Goal: Task Accomplishment & Management: Use online tool/utility

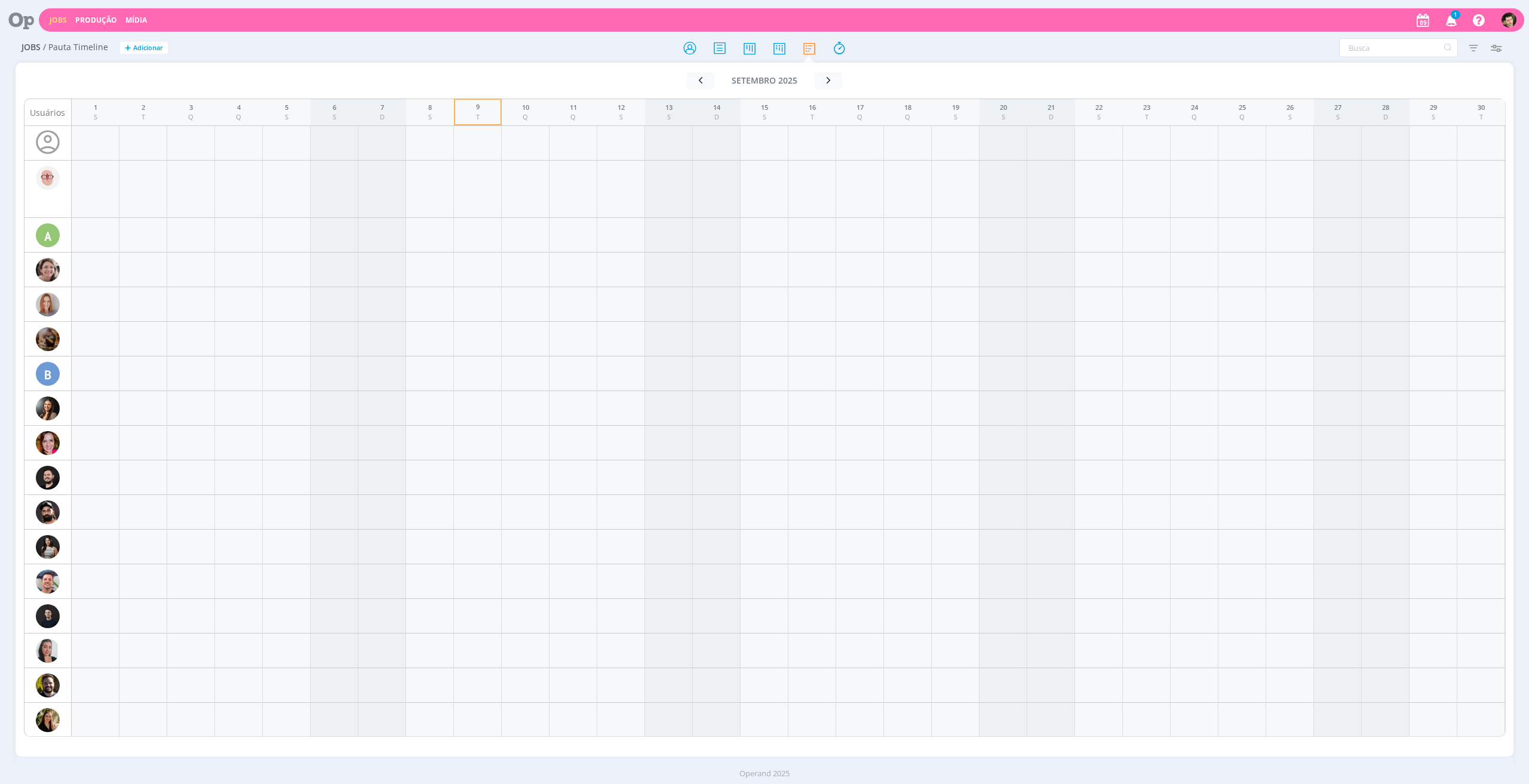
scroll to position [1499, 0]
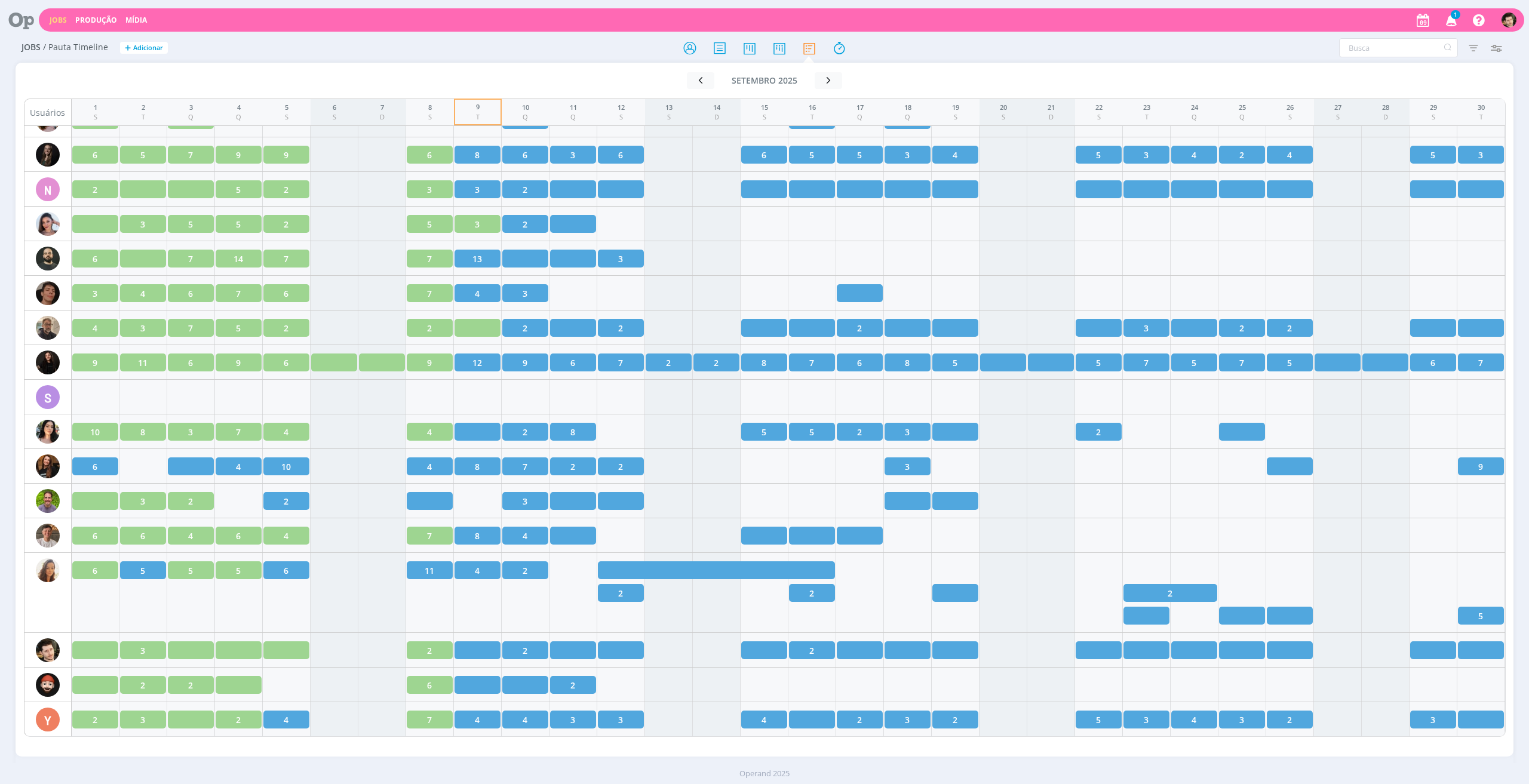
click at [674, 50] on div at bounding box center [765, 47] width 500 height 21
click at [692, 50] on icon at bounding box center [690, 48] width 21 height 23
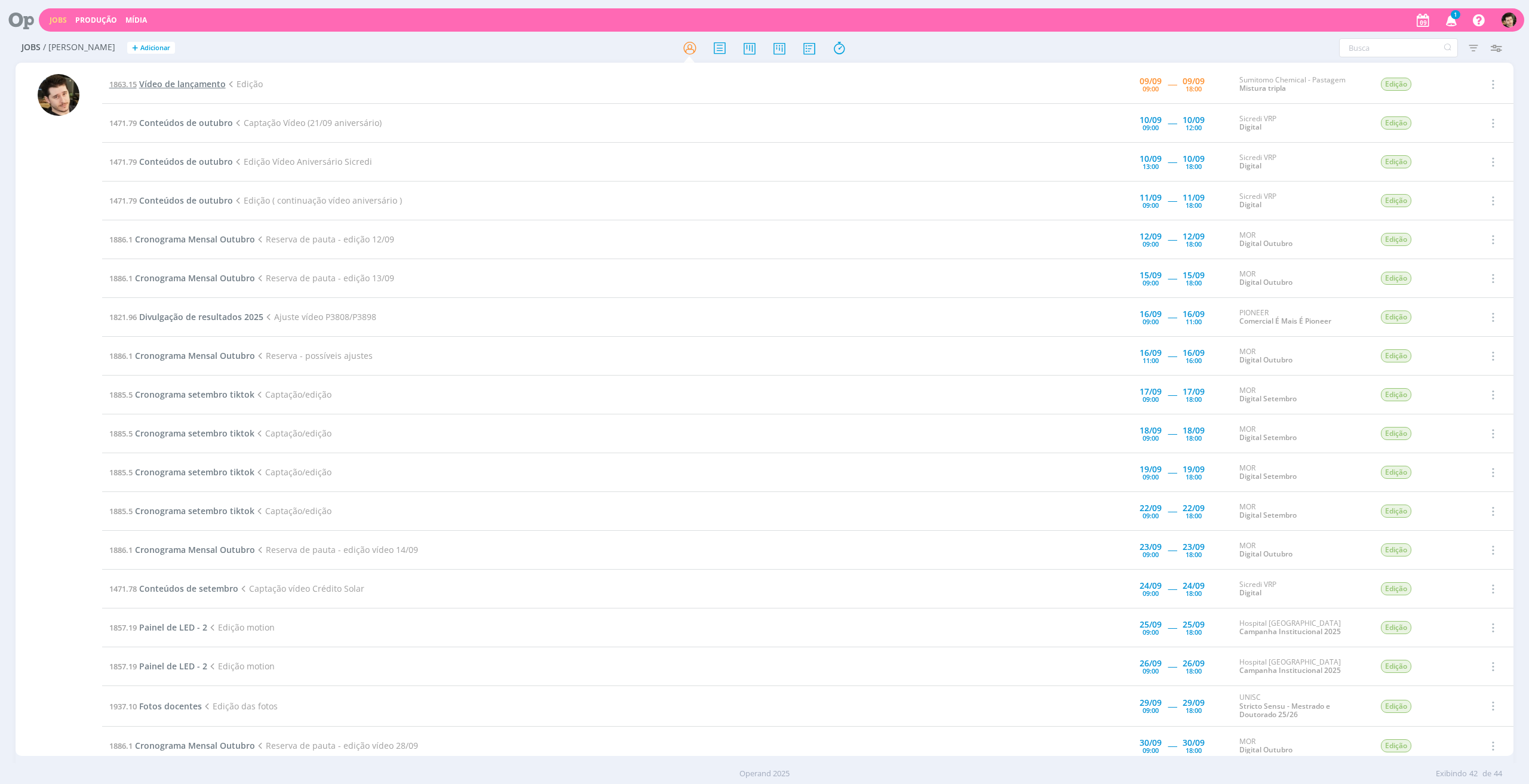
click at [174, 81] on span "Vídeo de lançamento" at bounding box center [183, 84] width 86 height 11
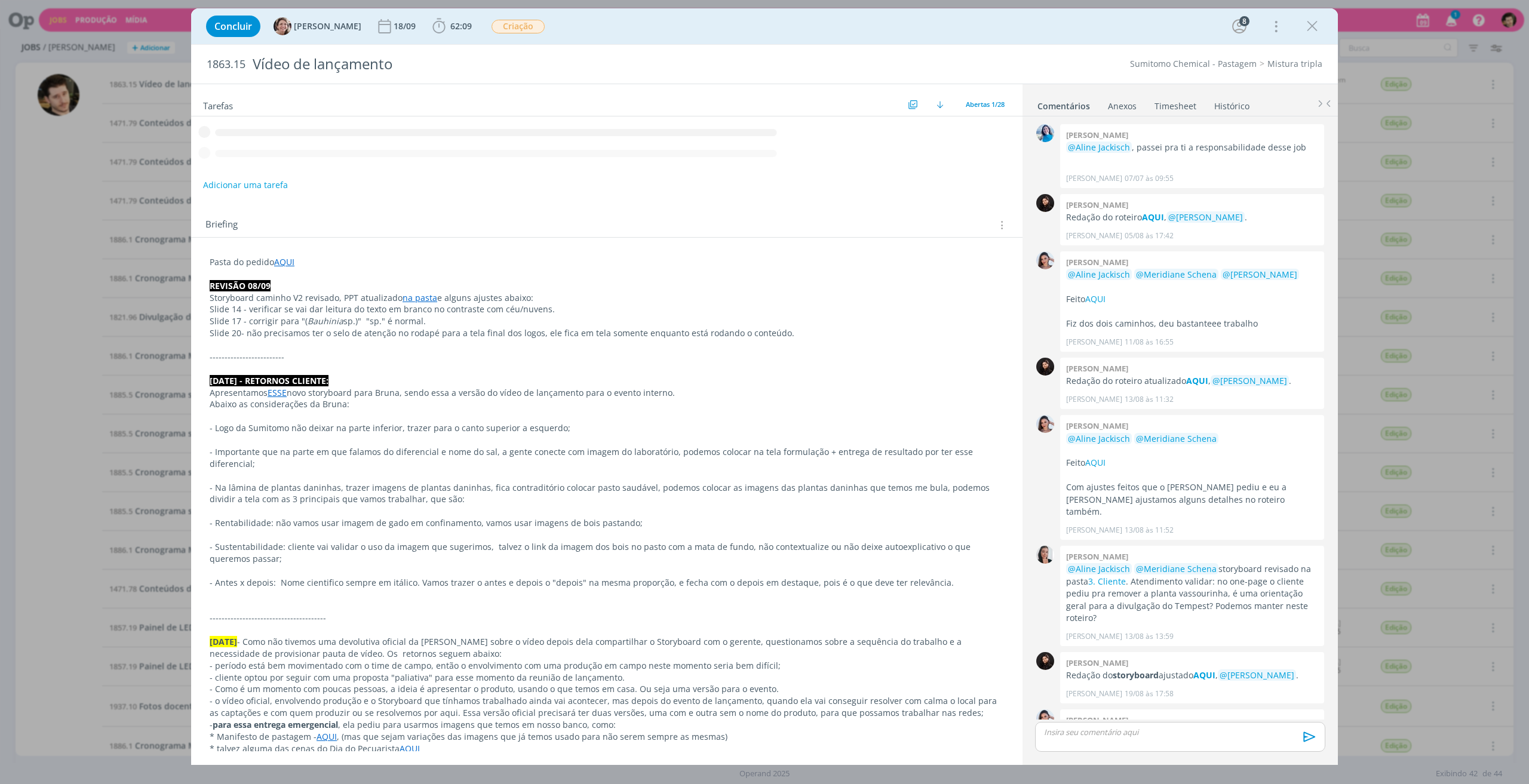
scroll to position [928, 0]
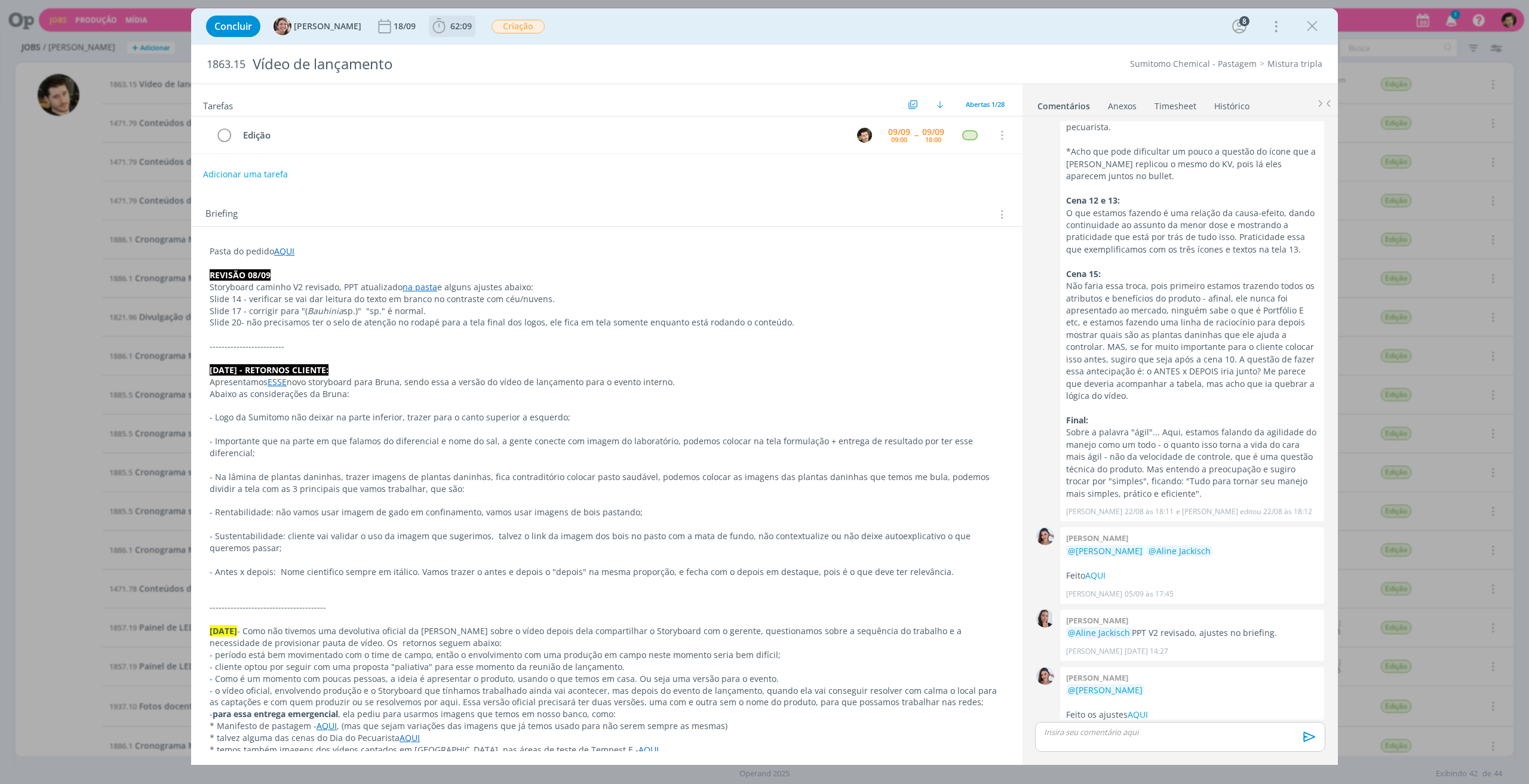
click at [448, 33] on span "62:09" at bounding box center [452, 27] width 44 height 18
click at [547, 54] on button "Apontar" at bounding box center [545, 53] width 50 height 13
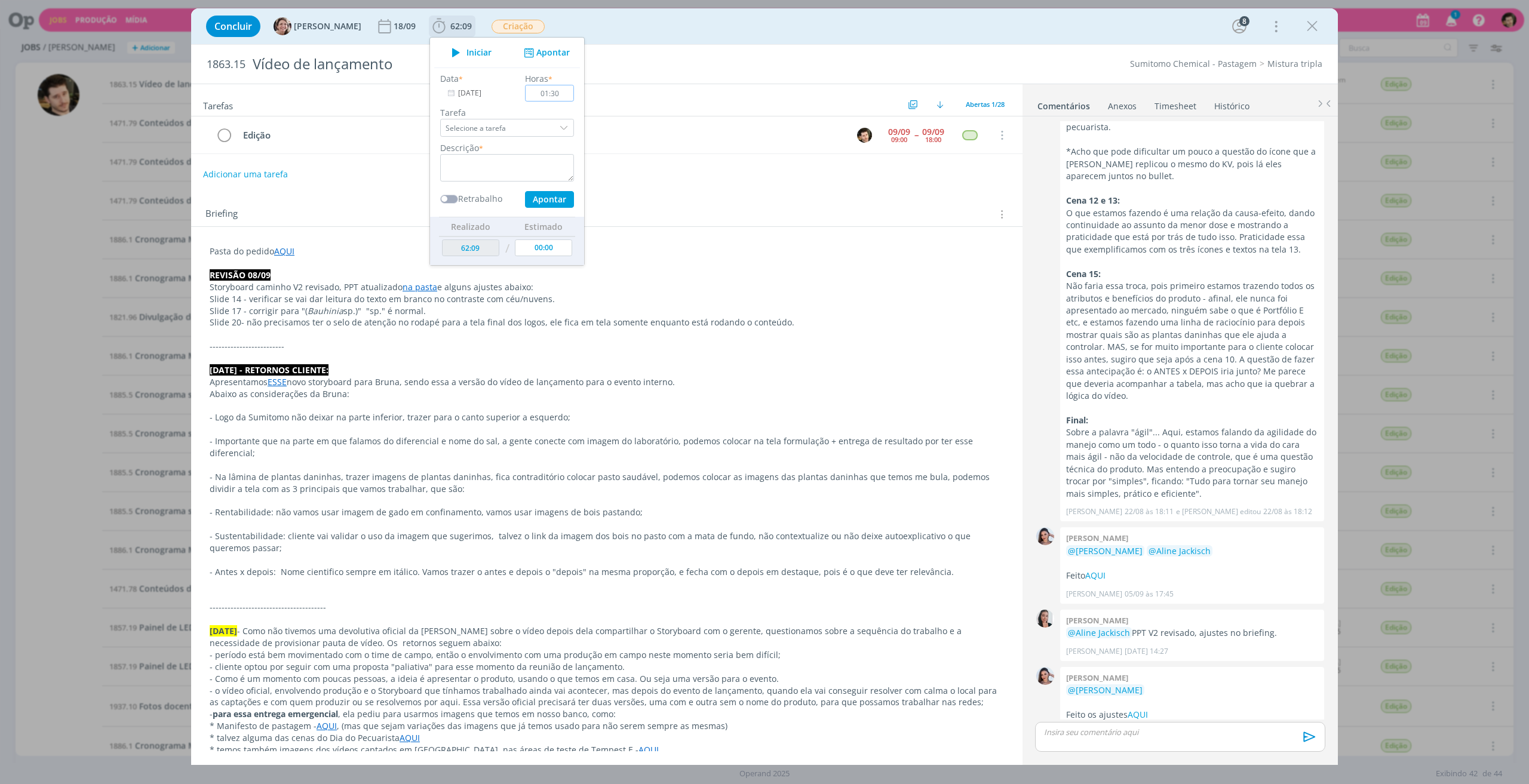
type input "01:30"
click at [538, 129] on input "Selecione a tarefa" at bounding box center [507, 128] width 134 height 18
click at [500, 178] on div "Edição - [PERSON_NAME]" at bounding box center [493, 180] width 90 height 9
type input "Edição"
click at [493, 164] on textarea "dialog" at bounding box center [507, 168] width 134 height 28
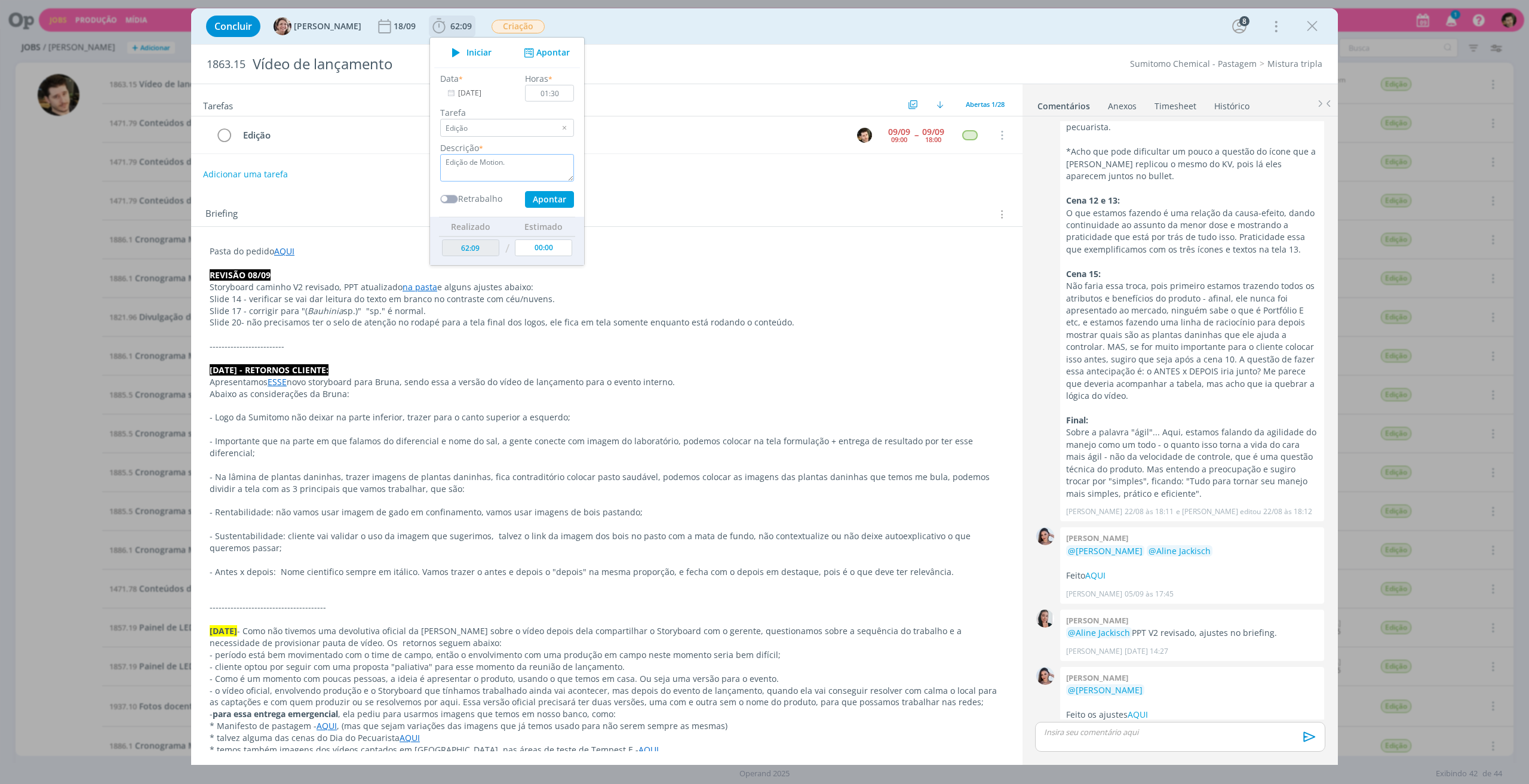
type textarea "Edição de Motion."
click at [539, 193] on button "Apontar" at bounding box center [549, 199] width 49 height 17
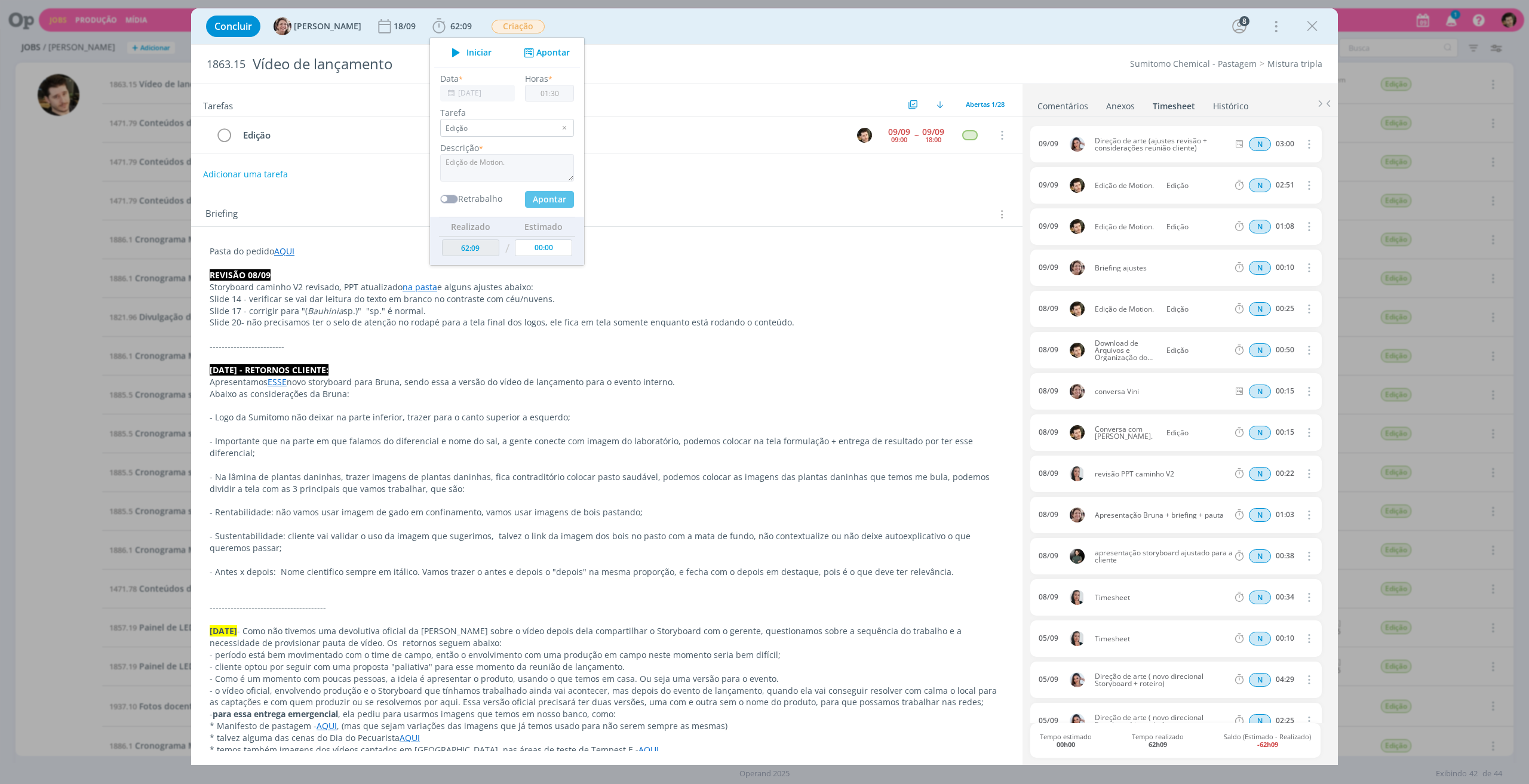
type input "63:39"
type input "00:00"
click at [1313, 28] on icon "dialog" at bounding box center [1312, 27] width 18 height 18
